Goal: Information Seeking & Learning: Learn about a topic

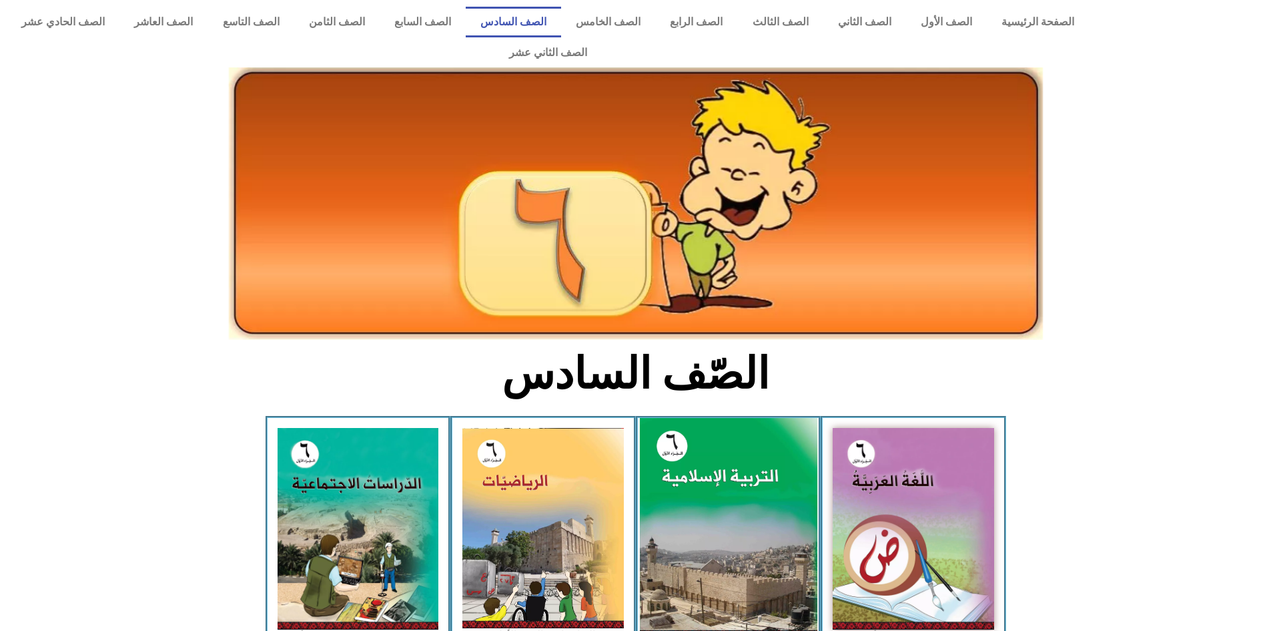
click at [773, 478] on img at bounding box center [728, 528] width 178 height 221
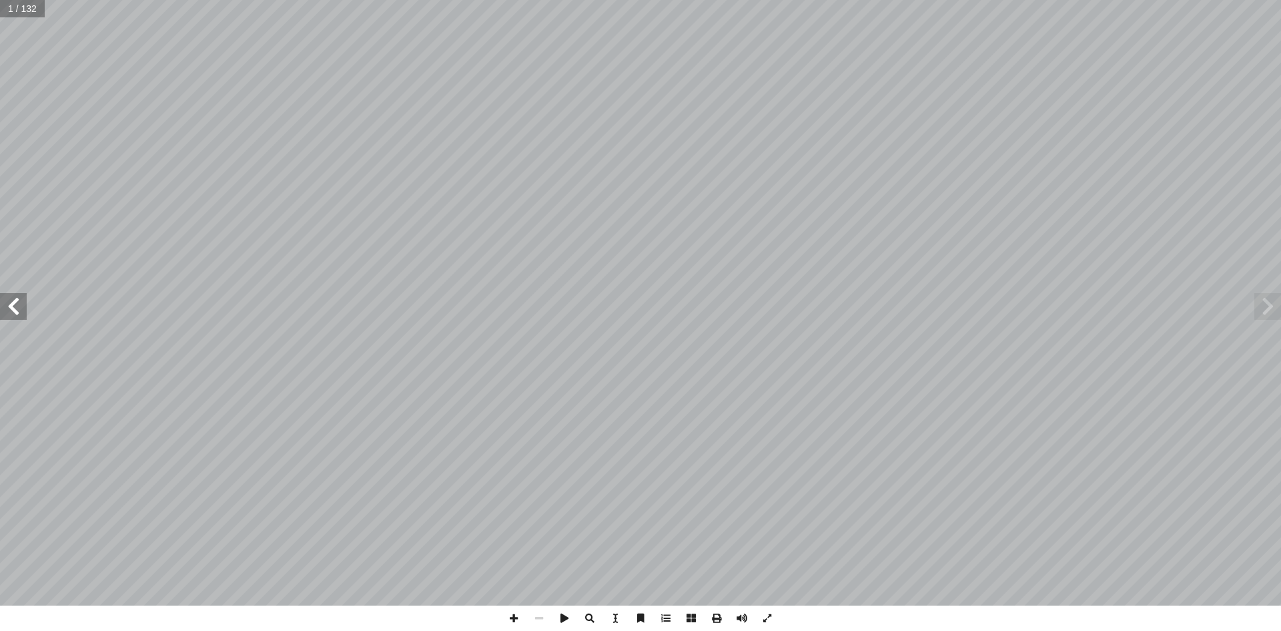
click at [25, 316] on span at bounding box center [13, 306] width 27 height 27
click at [16, 314] on span at bounding box center [13, 306] width 27 height 27
click at [16, 313] on span at bounding box center [13, 306] width 27 height 27
click at [4, 302] on span at bounding box center [13, 306] width 27 height 27
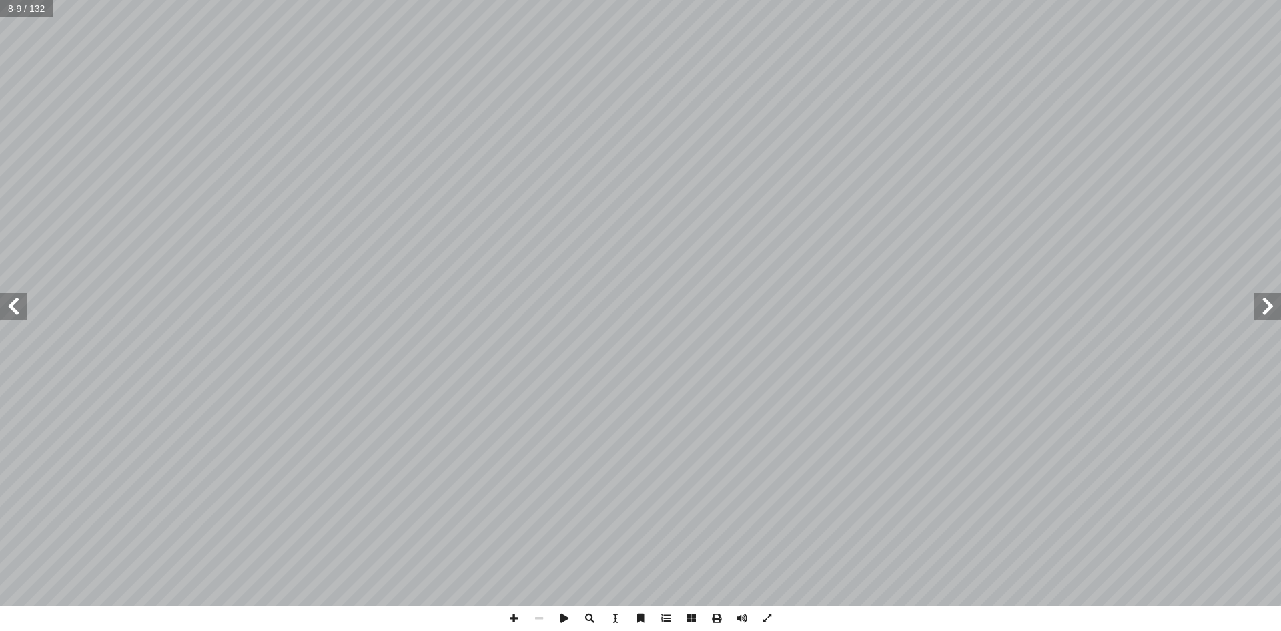
click at [5, 302] on span at bounding box center [13, 306] width 27 height 27
click at [17, 302] on span at bounding box center [13, 306] width 27 height 27
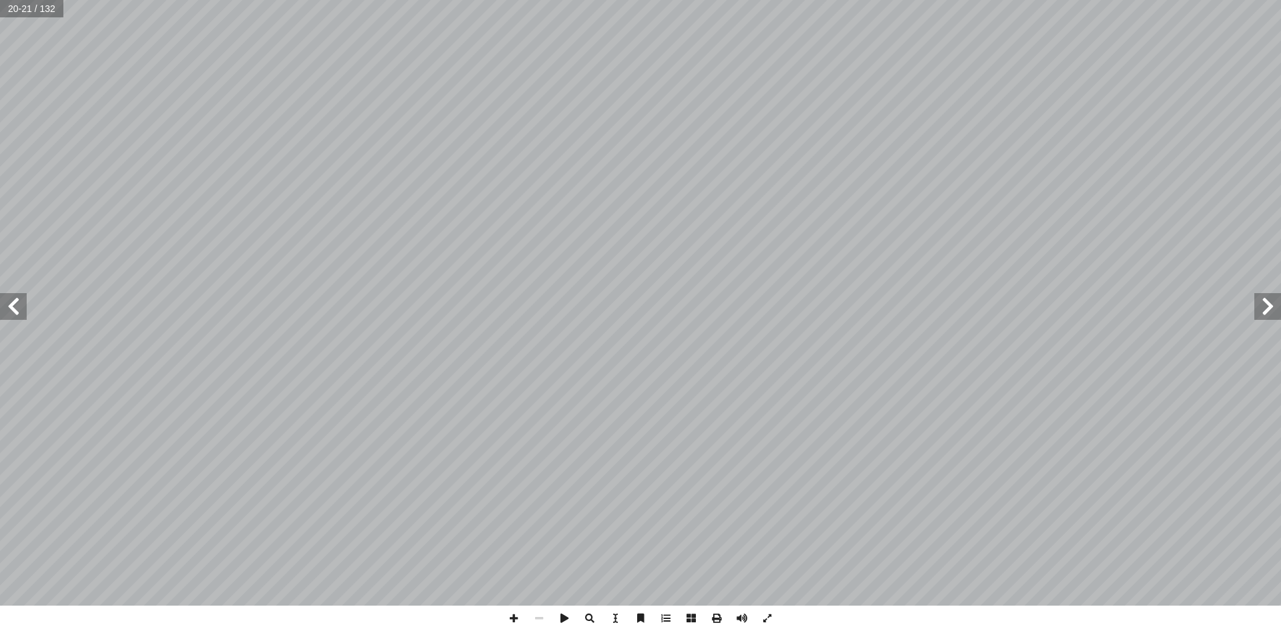
click at [17, 302] on span at bounding box center [13, 306] width 27 height 27
click at [519, 614] on span at bounding box center [513, 617] width 25 height 25
